Goal: Task Accomplishment & Management: Manage account settings

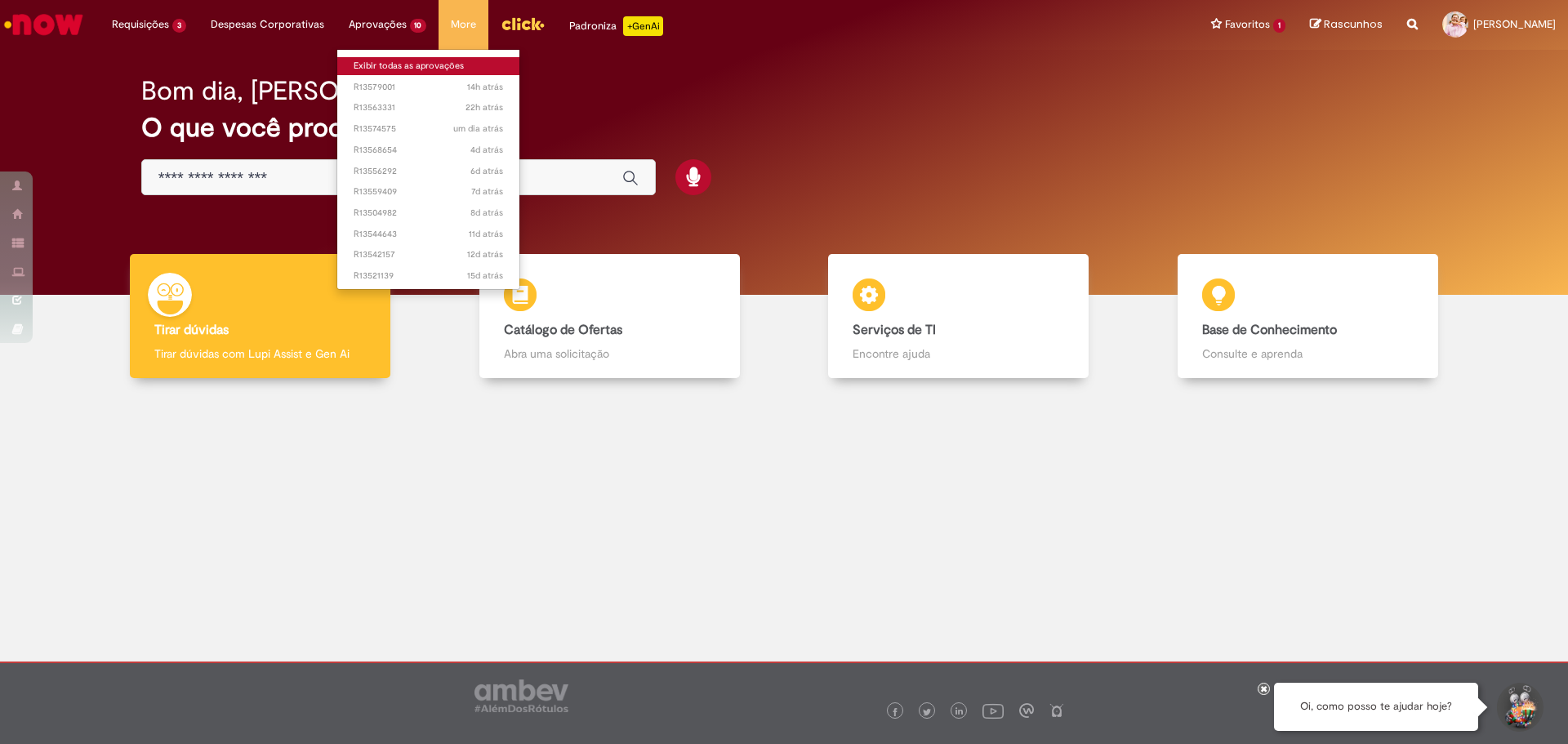
click at [401, 73] on link "Exibir todas as aprovações" at bounding box center [428, 66] width 183 height 18
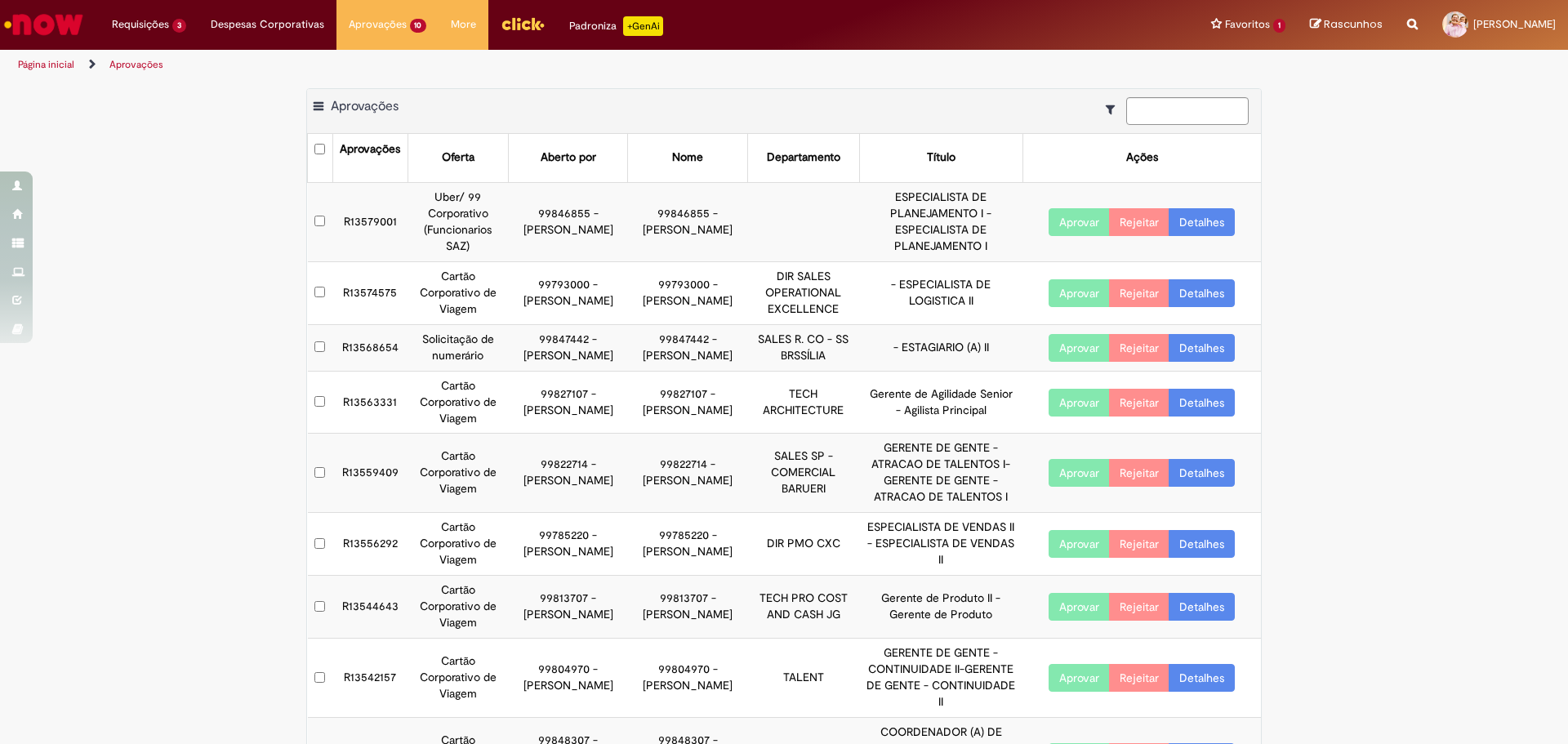
click at [241, 412] on div "Exportar como PDF Exportar como Excel Exportar como CSV Aprovações Aprovações O…" at bounding box center [784, 505] width 1568 height 833
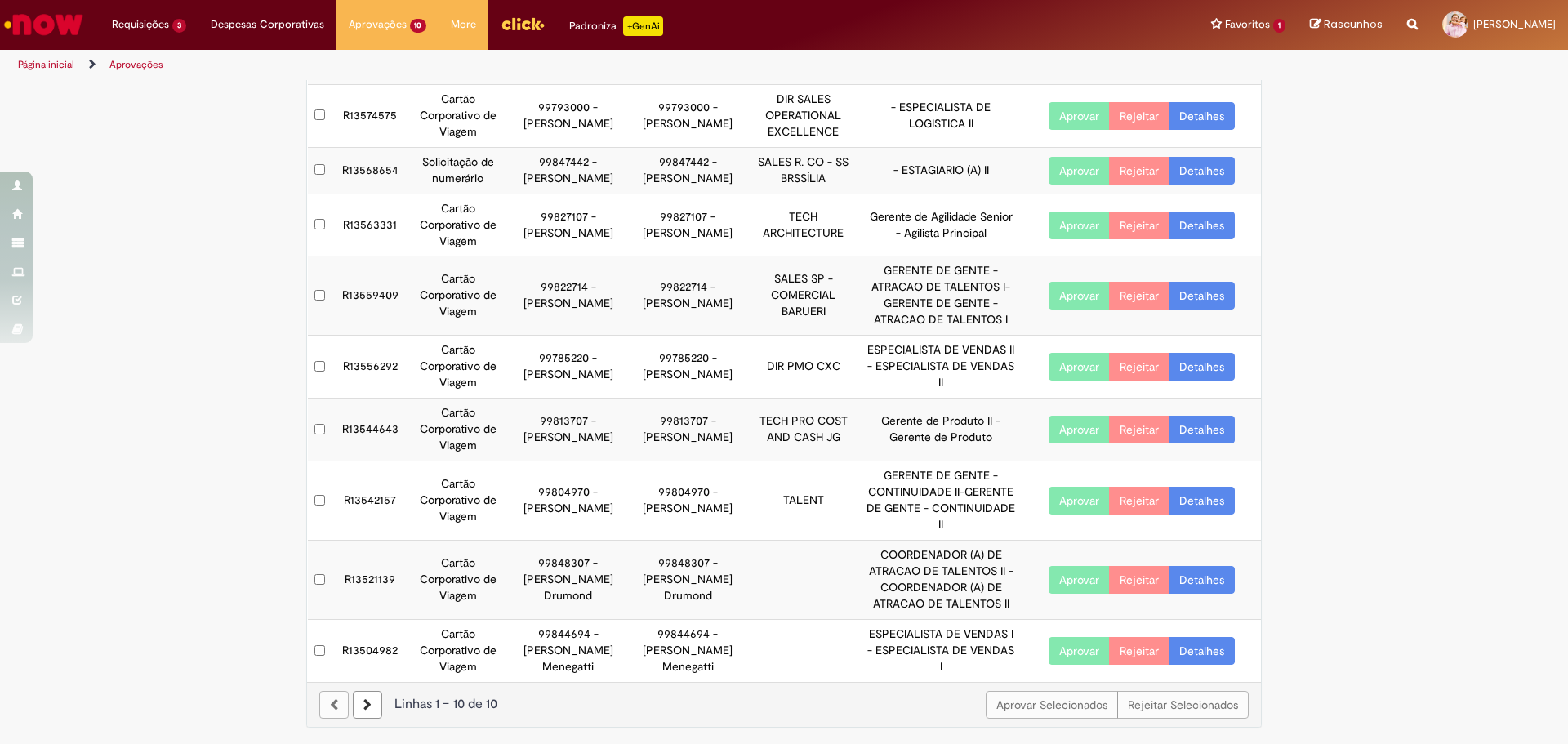
scroll to position [194, 0]
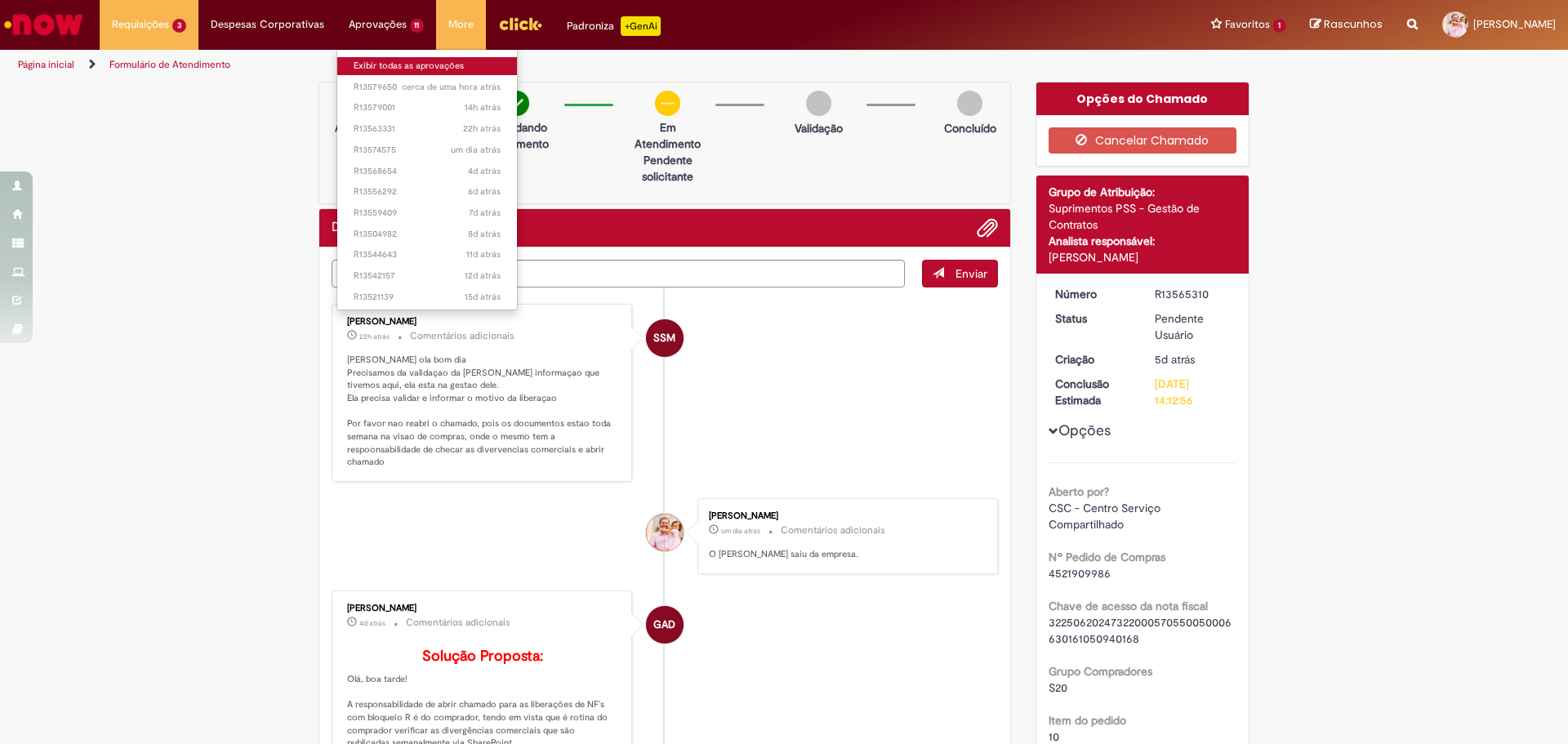
click at [434, 68] on link "Exibir todas as aprovações" at bounding box center [427, 66] width 180 height 18
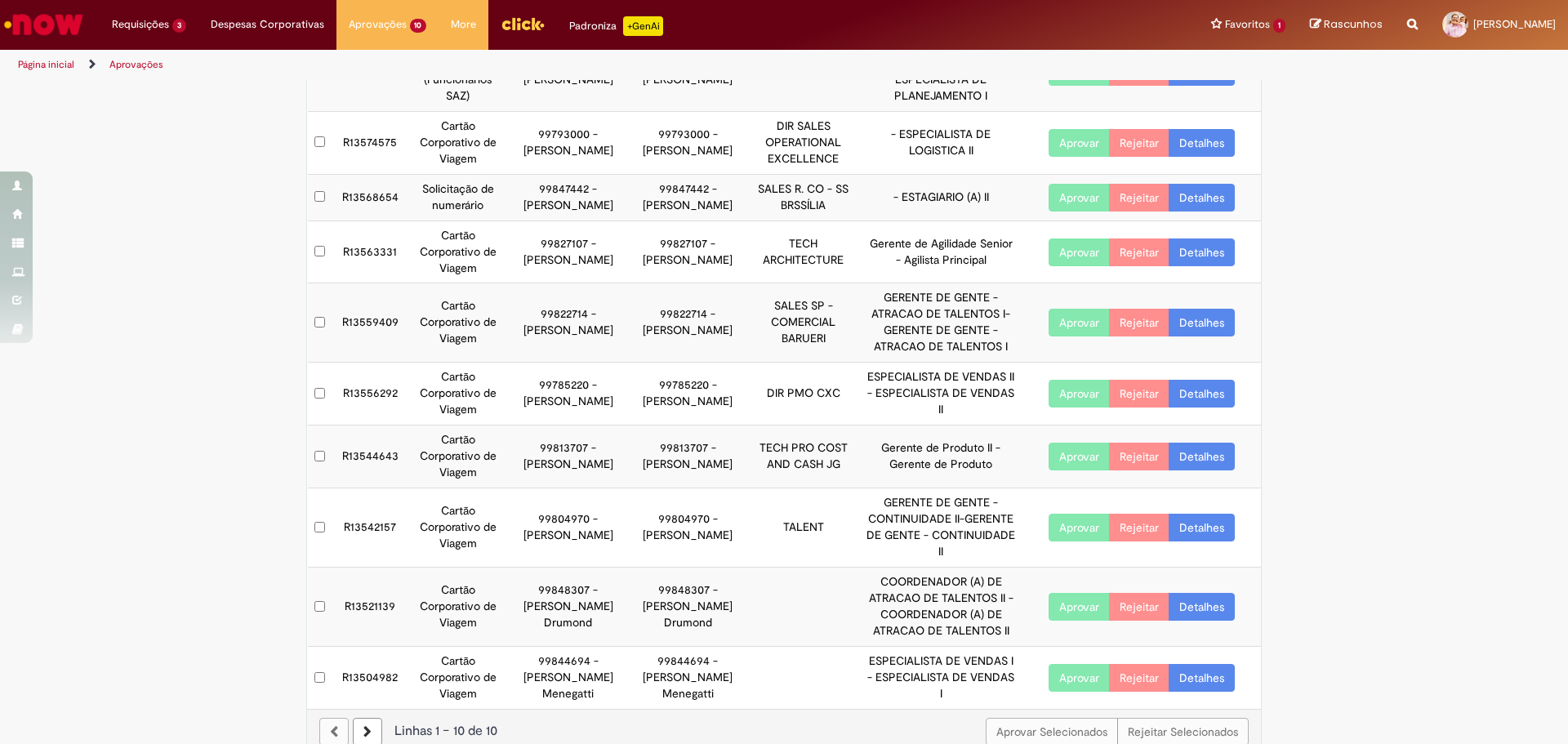
scroll to position [194, 0]
